Goal: Check status

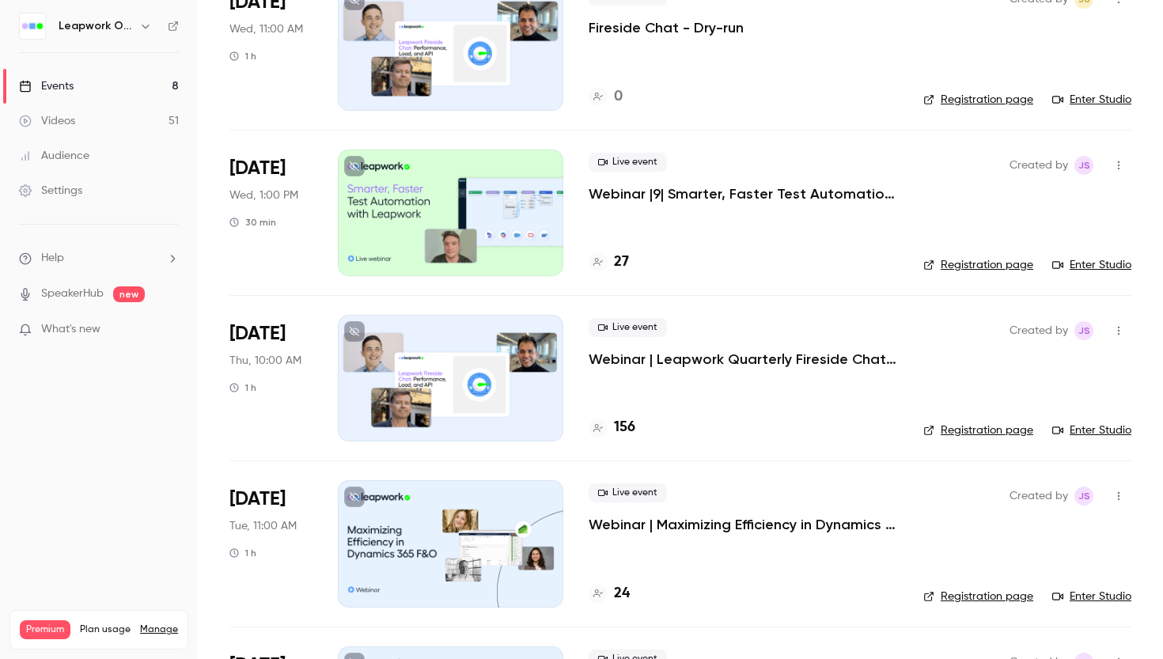
scroll to position [320, 0]
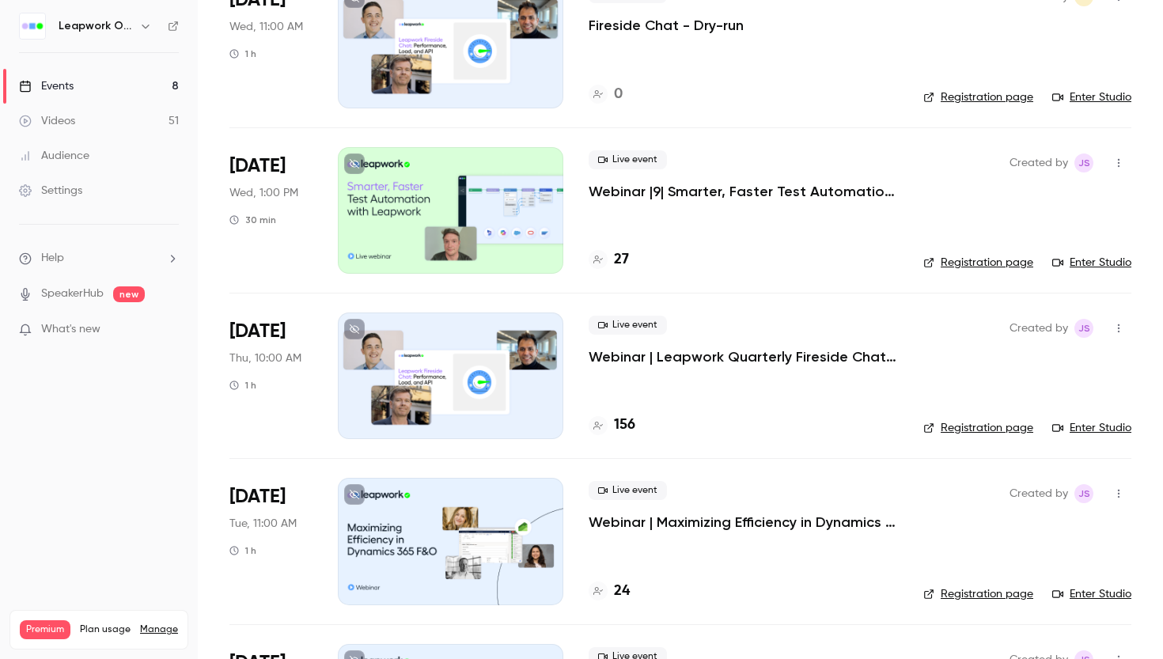
click at [664, 352] on p "Webinar | Leapwork Quarterly Fireside Chat | Q3 2025" at bounding box center [743, 356] width 309 height 19
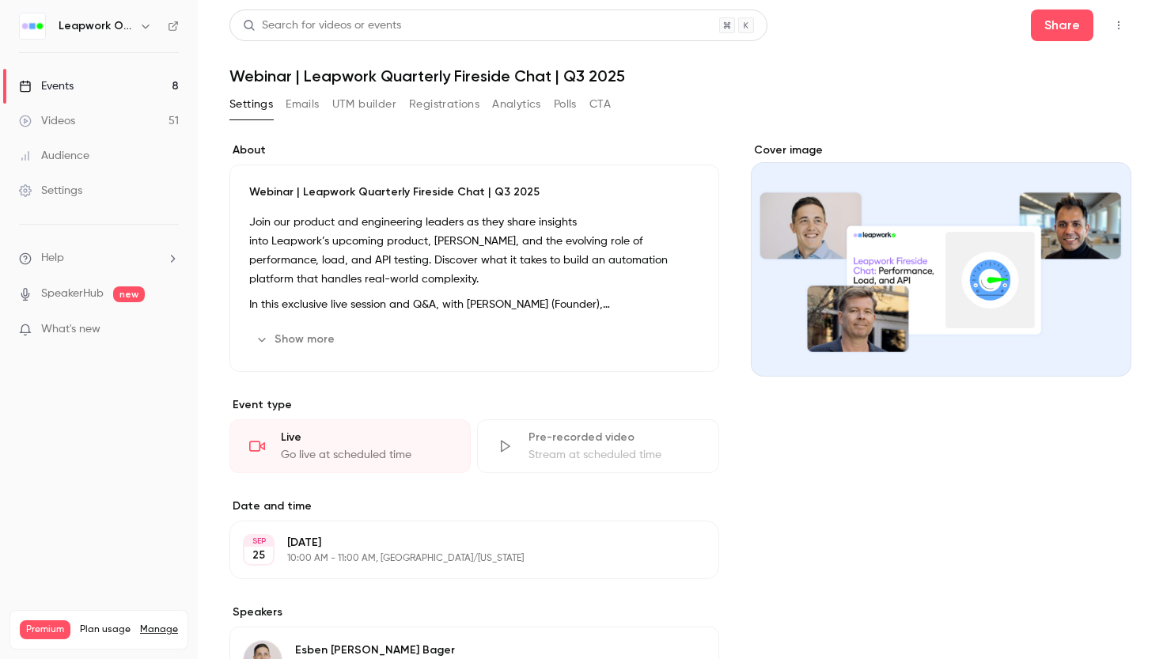
click at [460, 101] on button "Registrations" at bounding box center [444, 104] width 70 height 25
